Goal: Obtain resource: Download file/media

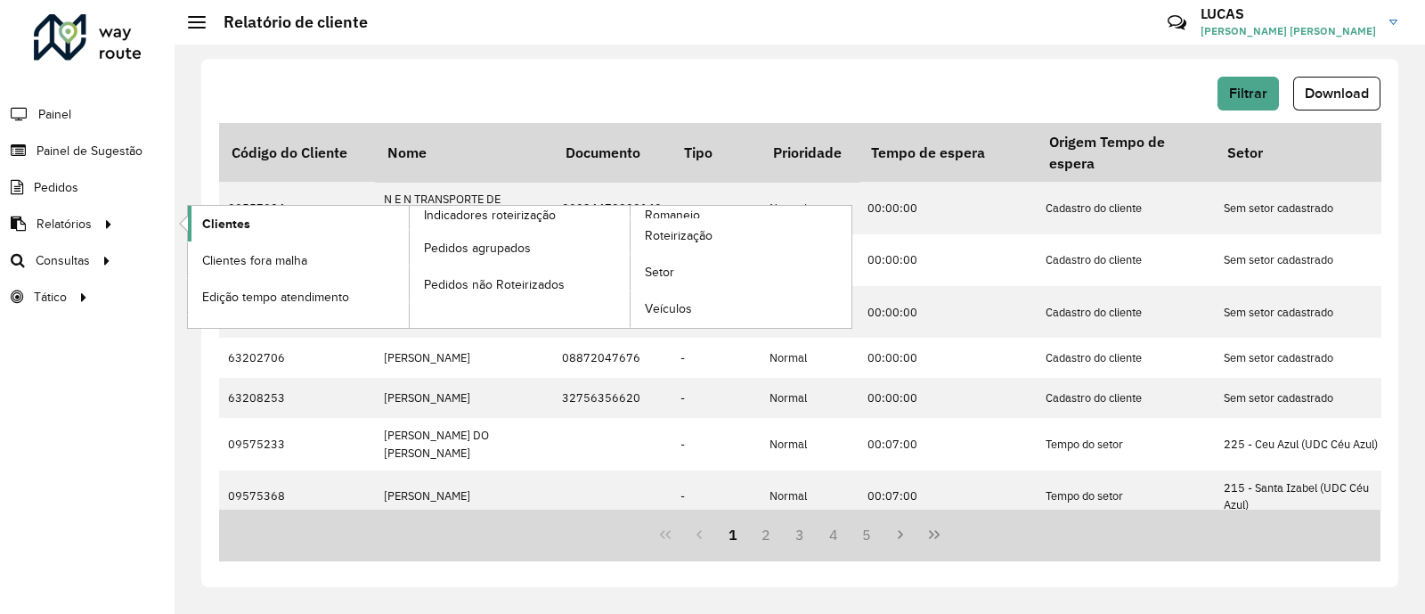
click at [223, 231] on span "Clientes" at bounding box center [226, 224] width 48 height 19
click at [258, 220] on link "Clientes" at bounding box center [298, 224] width 221 height 36
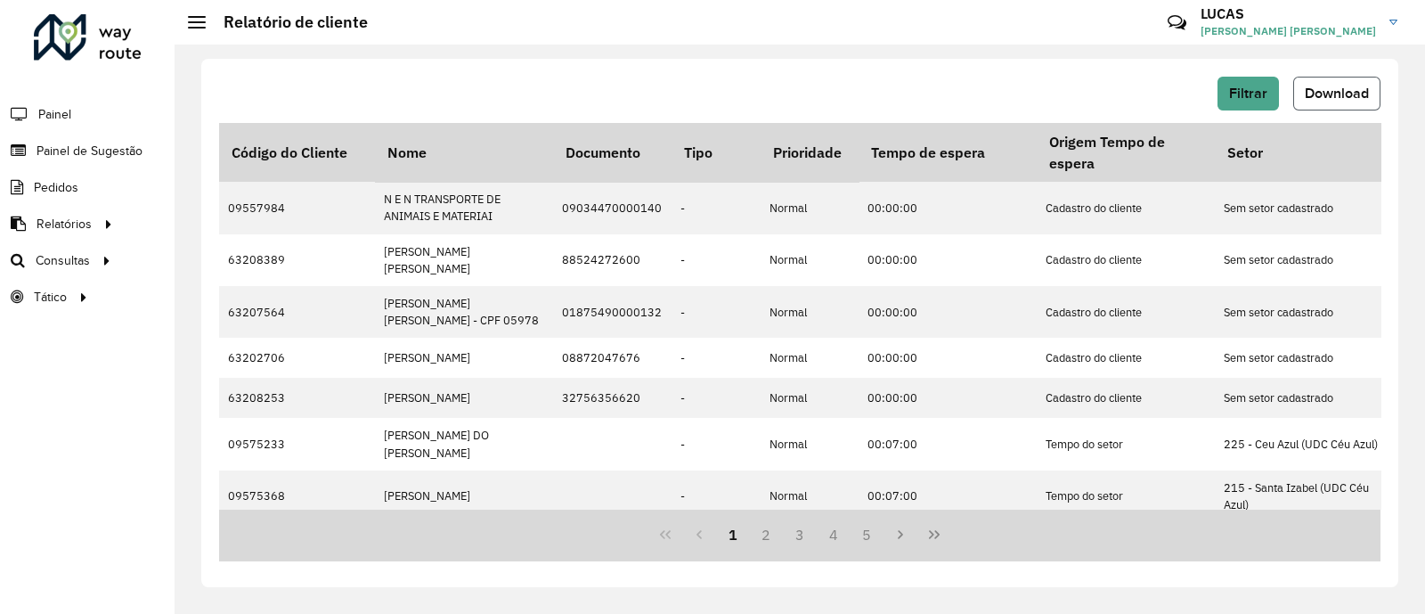
click at [1325, 92] on span "Download" at bounding box center [1337, 93] width 64 height 15
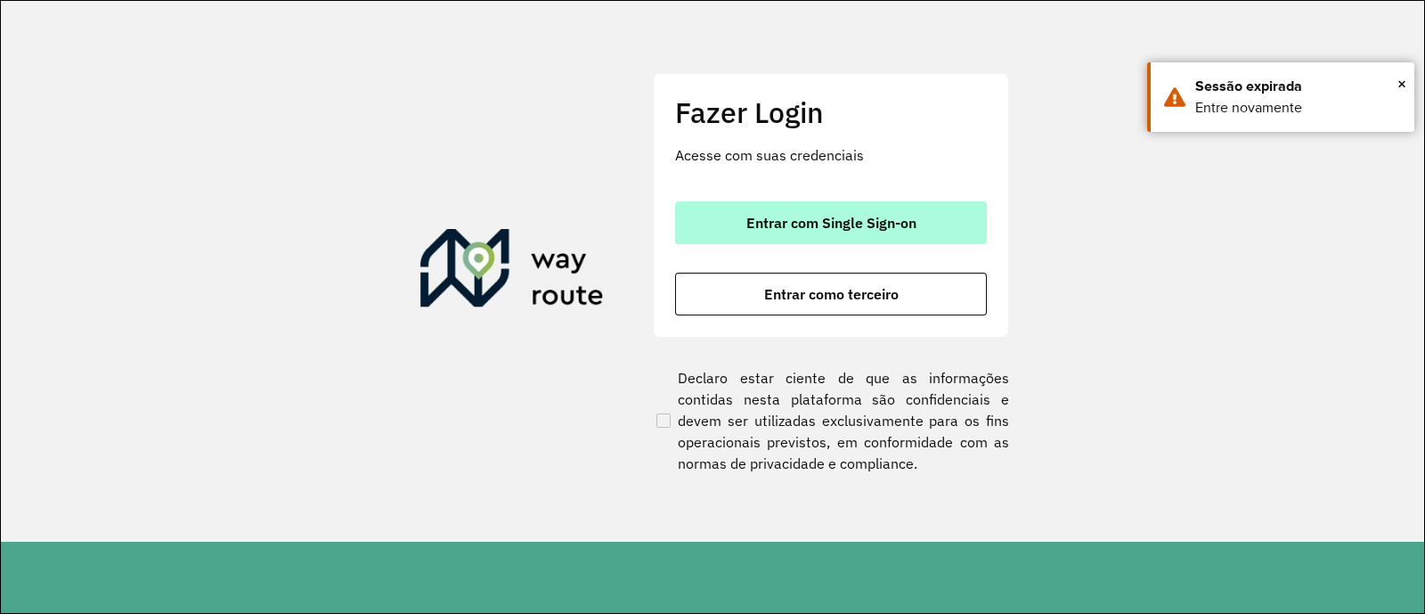
click at [917, 224] on button "Entrar com Single Sign-on" at bounding box center [831, 222] width 312 height 43
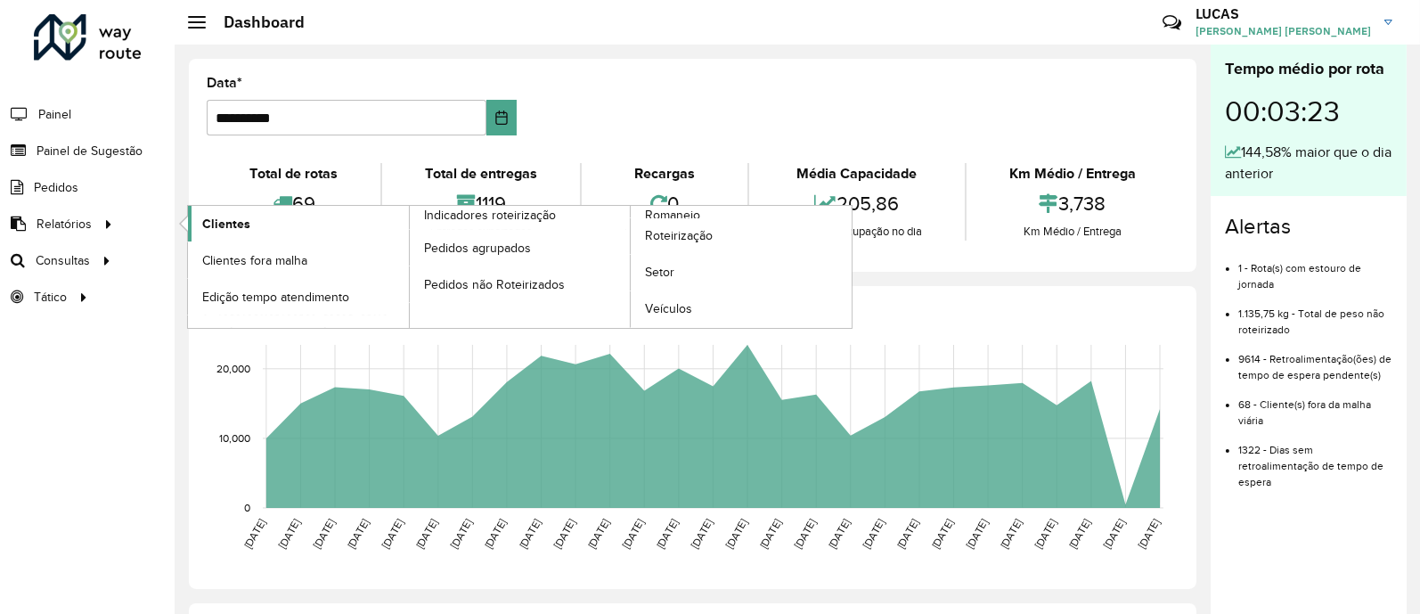
click at [281, 216] on link "Clientes" at bounding box center [298, 224] width 221 height 36
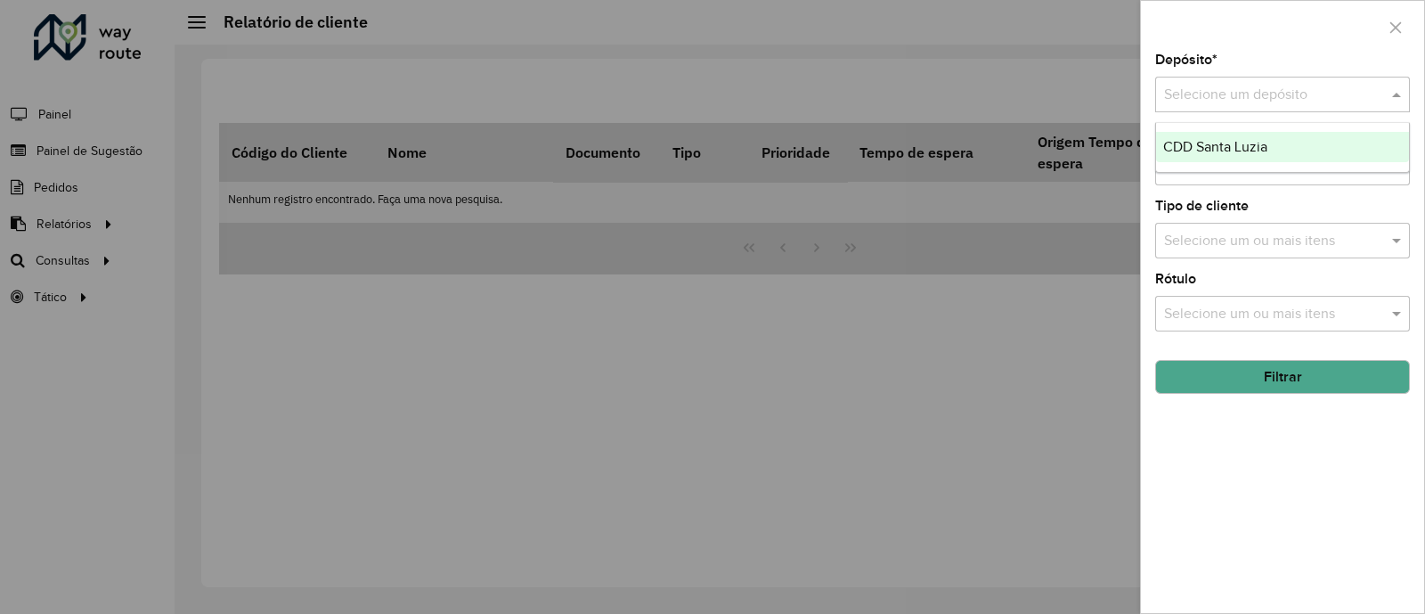
click at [1257, 108] on div "Selecione um depósito" at bounding box center [1282, 95] width 255 height 36
click at [1217, 139] on span "CDD Santa Luzia" at bounding box center [1215, 146] width 104 height 15
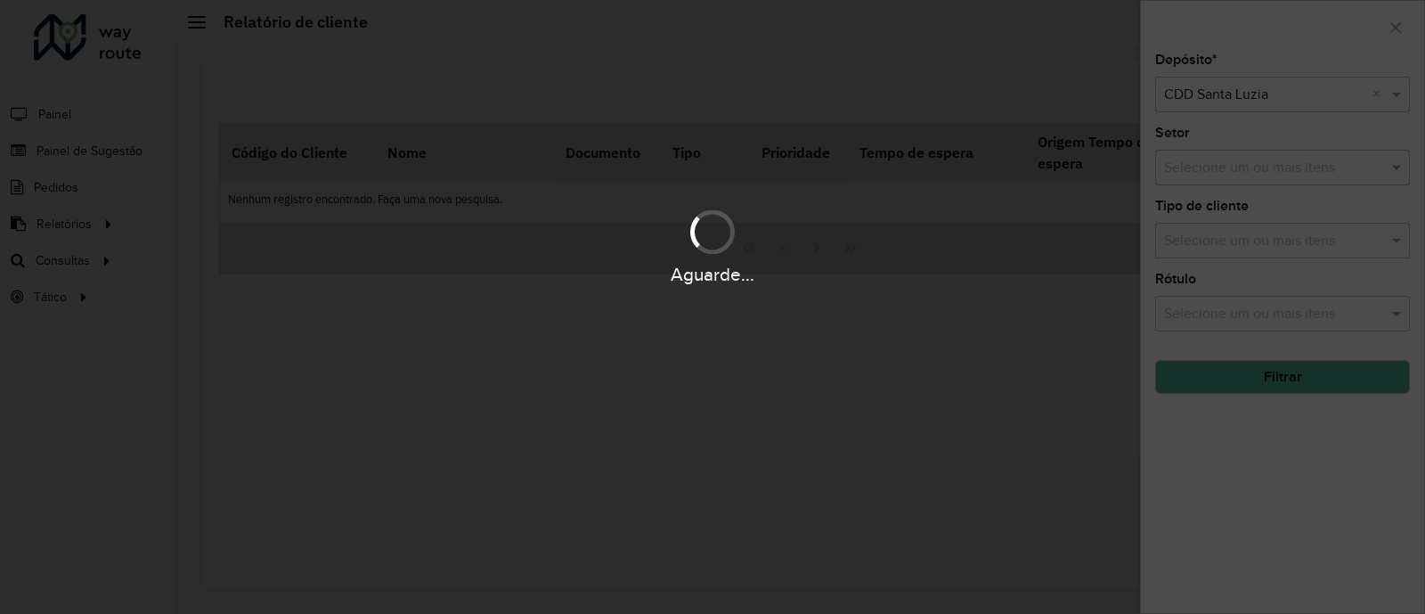
click at [1284, 395] on div "Aguarde..." at bounding box center [712, 307] width 1425 height 614
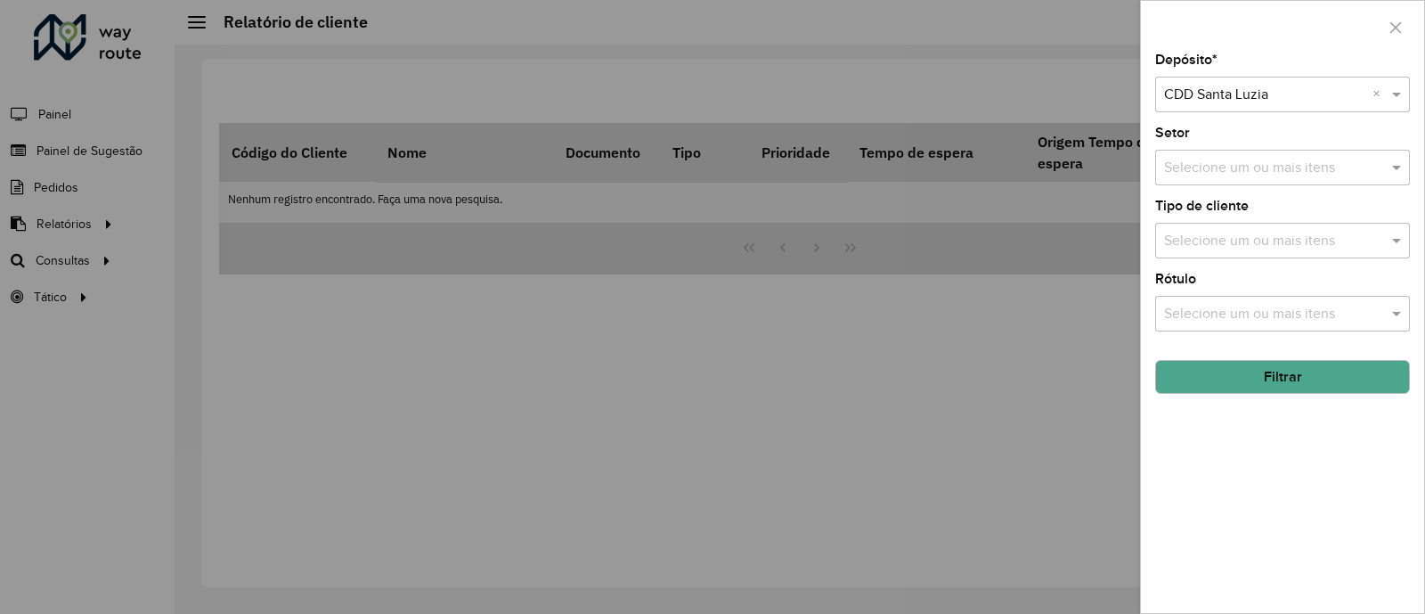
click at [1277, 392] on button "Filtrar" at bounding box center [1282, 377] width 255 height 34
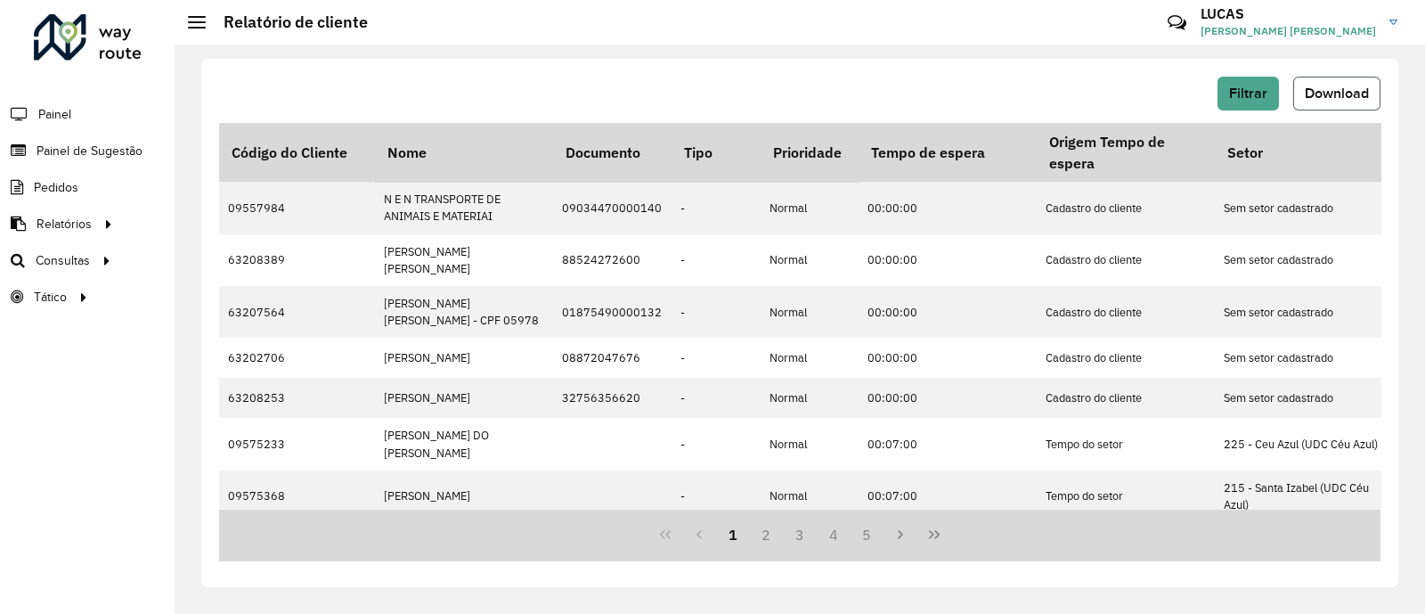
click at [1352, 104] on button "Download" at bounding box center [1336, 94] width 87 height 34
